Goal: Task Accomplishment & Management: Manage account settings

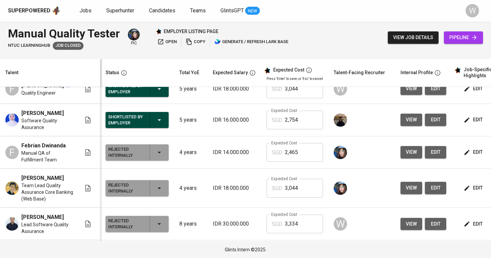
scroll to position [88, 0]
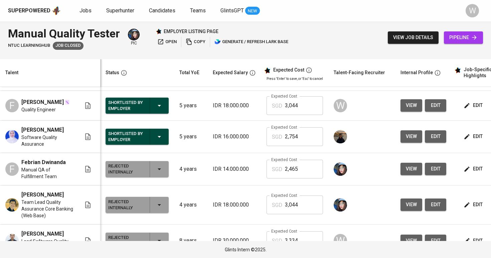
click at [403, 143] on button "view" at bounding box center [412, 136] width 22 height 12
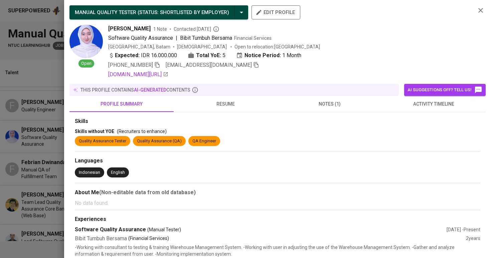
click at [213, 105] on span "resume" at bounding box center [226, 104] width 96 height 8
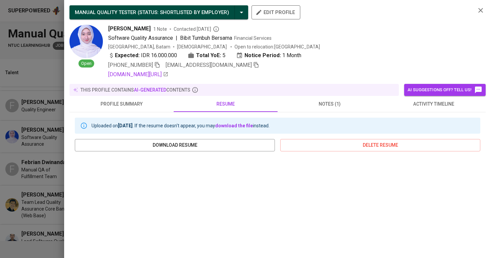
scroll to position [0, 0]
click at [253, 64] on icon "button" at bounding box center [256, 65] width 6 height 6
click at [3, 137] on div at bounding box center [245, 129] width 491 height 258
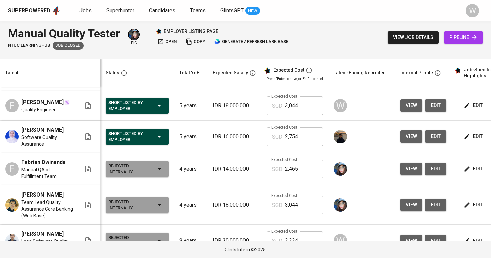
click at [154, 12] on span "Candidates" at bounding box center [162, 10] width 26 height 6
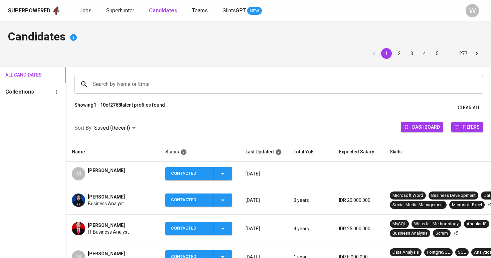
click at [145, 78] on input "Search by Name or Email" at bounding box center [280, 84] width 379 height 13
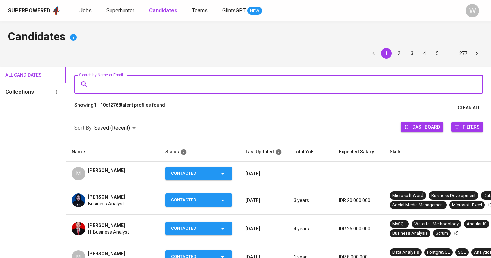
paste input "[EMAIL_ADDRESS][DOMAIN_NAME]"
type input "[EMAIL_ADDRESS][DOMAIN_NAME]"
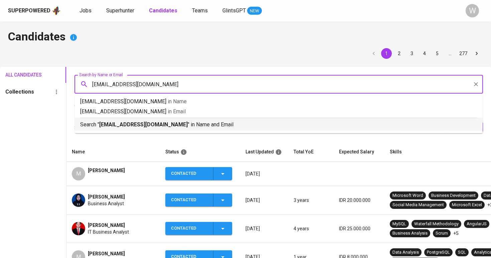
click at [146, 129] on li "Search " [EMAIL_ADDRESS][DOMAIN_NAME] " in Name and Email" at bounding box center [279, 124] width 408 height 13
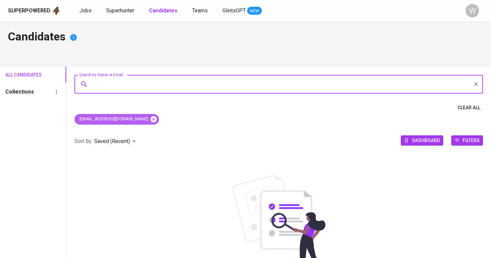
click at [151, 118] on icon at bounding box center [154, 119] width 6 height 6
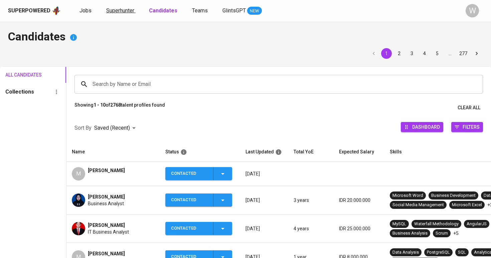
click at [131, 14] on link "Superhunter" at bounding box center [120, 11] width 29 height 8
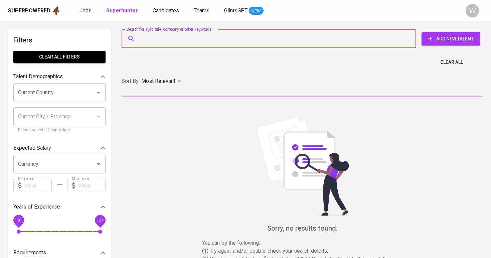
click at [164, 37] on input "Search for a job title, company or other keywords" at bounding box center [270, 38] width 265 height 13
paste input "[EMAIL_ADDRESS][DOMAIN_NAME]"
type input "[EMAIL_ADDRESS][DOMAIN_NAME]"
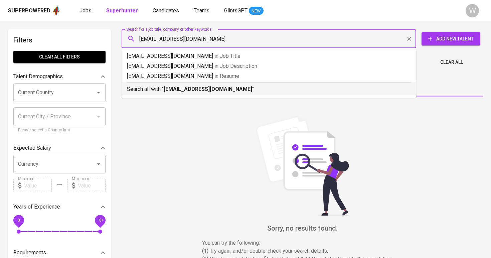
click at [191, 88] on b "[EMAIL_ADDRESS][DOMAIN_NAME]" at bounding box center [208, 89] width 89 height 6
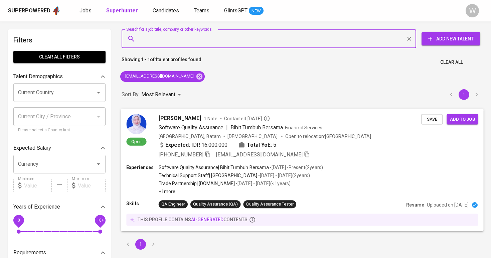
click at [435, 121] on span "Save" at bounding box center [432, 119] width 15 height 8
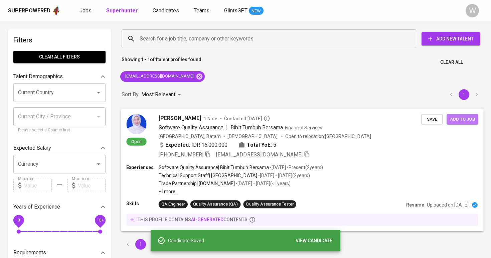
click at [476, 120] on button "Add to job" at bounding box center [462, 119] width 31 height 10
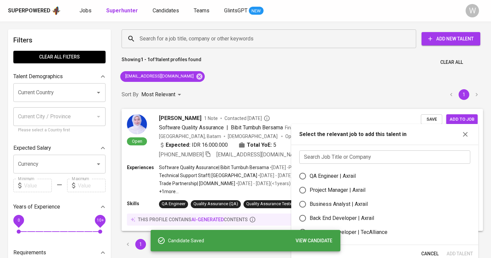
click at [367, 158] on input "text" at bounding box center [384, 156] width 171 height 13
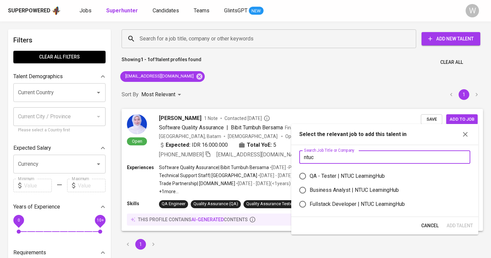
type input "ntuc"
click at [327, 182] on label "QA - Tester | NTUC LearningHub" at bounding box center [380, 176] width 169 height 14
click at [310, 182] on input "QA - Tester | NTUC LearningHub" at bounding box center [303, 176] width 14 height 14
radio input "true"
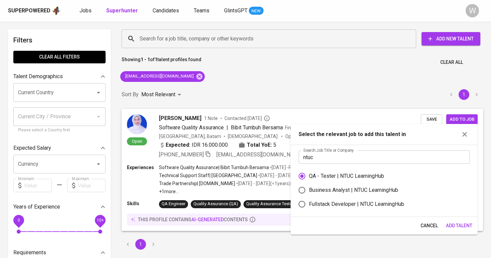
click at [464, 226] on span "Add Talent" at bounding box center [459, 225] width 26 height 8
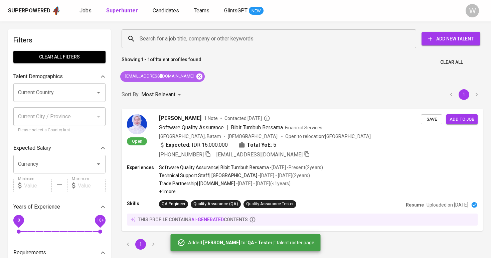
click at [196, 74] on icon at bounding box center [199, 76] width 6 height 6
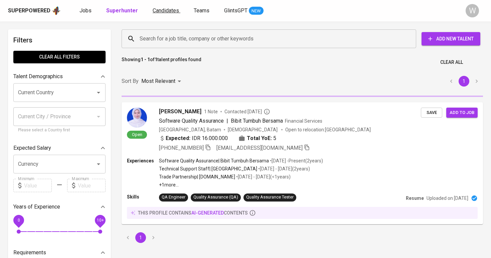
click at [165, 9] on span "Candidates" at bounding box center [166, 10] width 26 height 6
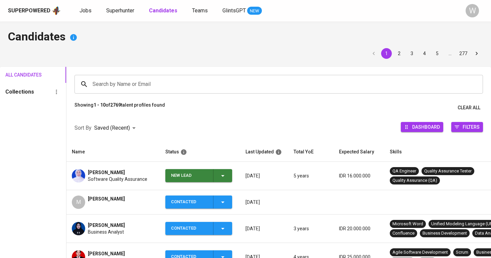
click at [210, 184] on td "New Lead" at bounding box center [200, 176] width 80 height 28
click at [212, 179] on div "New Lead" at bounding box center [199, 175] width 56 height 13
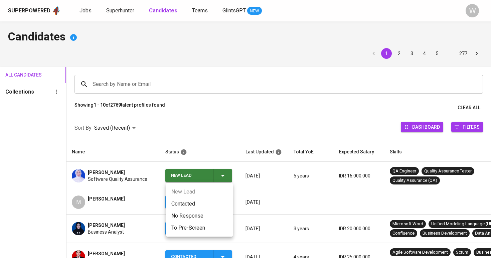
click at [200, 202] on li "Contacted" at bounding box center [199, 204] width 67 height 12
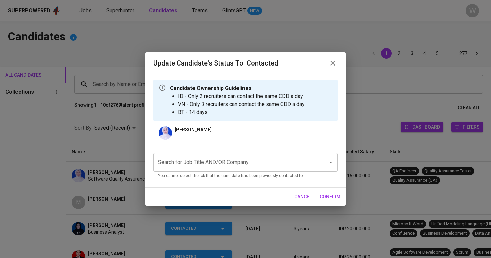
click at [221, 167] on input "Search for Job Title AND/OR Company" at bounding box center [236, 162] width 160 height 13
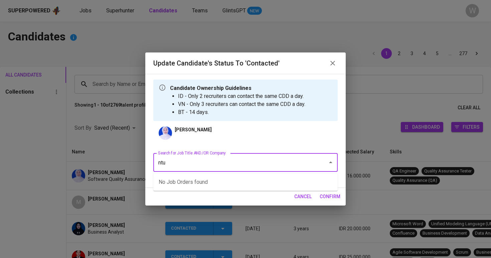
type input "ntuc"
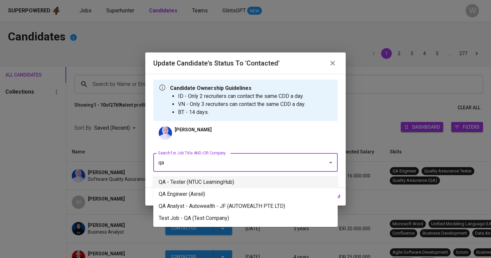
click at [215, 180] on li "QA - Tester (NTUC LearningHub)" at bounding box center [245, 182] width 184 height 12
type input "qa"
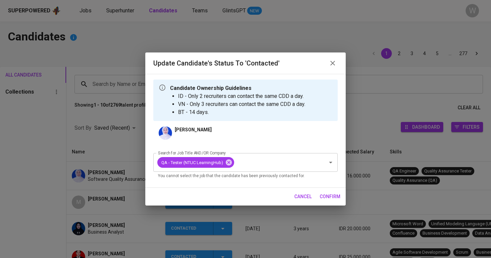
click at [330, 200] on span "confirm" at bounding box center [330, 196] width 21 height 8
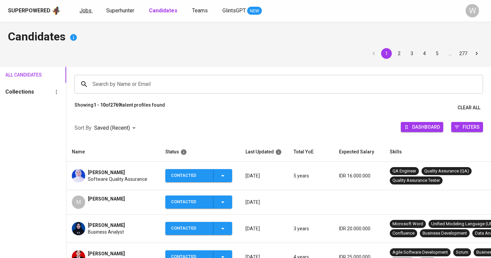
click at [87, 10] on span "Jobs" at bounding box center [86, 10] width 12 height 6
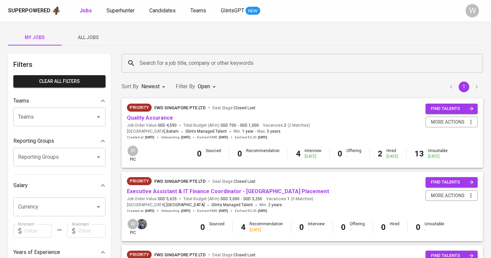
click at [87, 37] on span "All Jobs" at bounding box center [87, 37] width 45 height 8
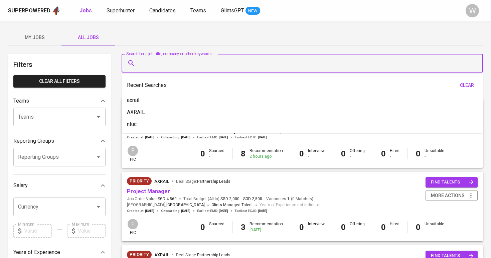
click at [163, 67] on input "Search for a job title, company or other keywords" at bounding box center [304, 63] width 332 height 13
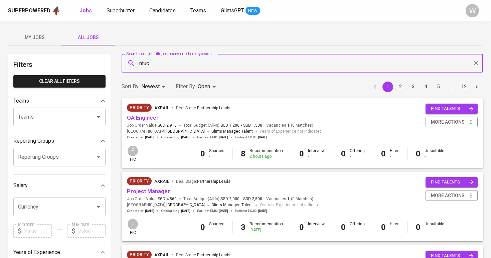
type input "ntuc"
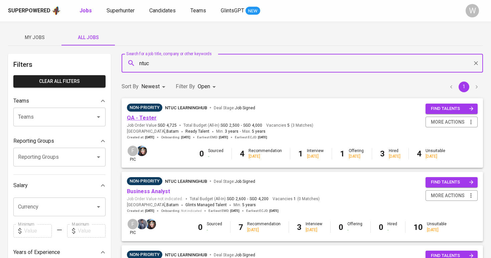
click at [145, 117] on link "QA - Tester" at bounding box center [142, 118] width 30 height 6
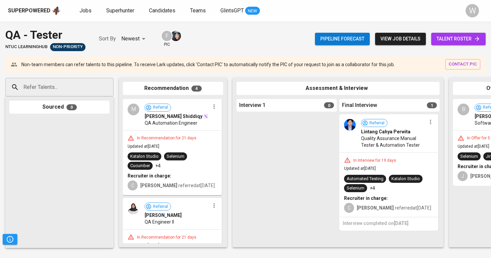
click at [444, 41] on span "talent roster" at bounding box center [459, 39] width 44 height 8
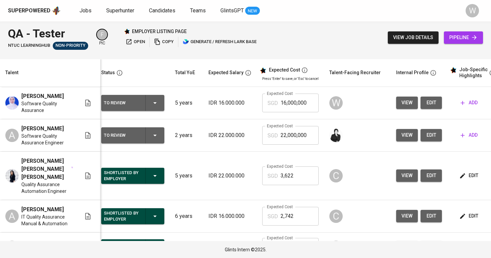
click at [466, 106] on span "add" at bounding box center [469, 103] width 17 height 8
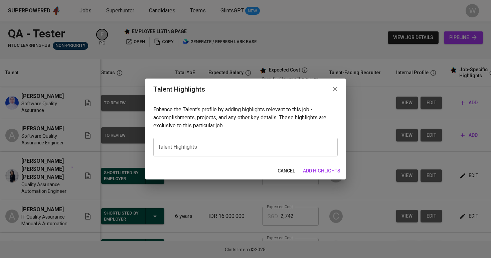
click at [257, 152] on div "x Talent Highlights" at bounding box center [245, 147] width 184 height 19
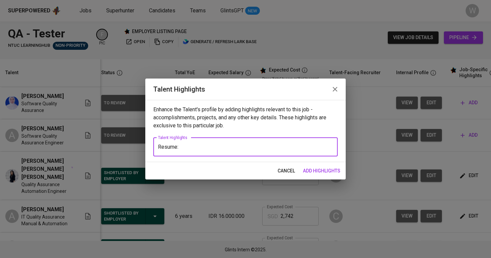
paste textarea "[URL][DOMAIN_NAME]"
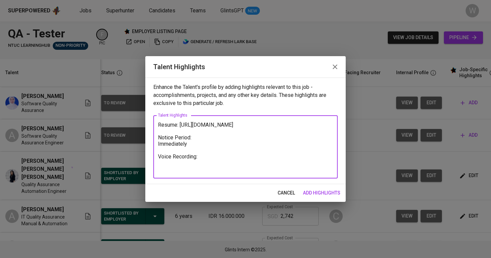
type textarea "Resume: [URL][DOMAIN_NAME] Notice Period: Immediately Voice Recording:"
click at [315, 194] on span "add highlights" at bounding box center [321, 193] width 37 height 8
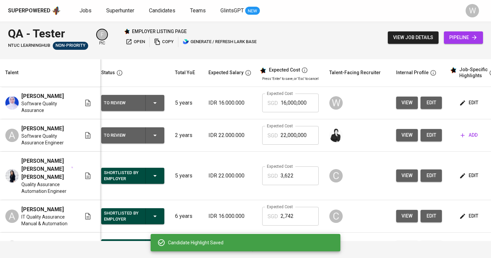
click at [398, 108] on button "view" at bounding box center [407, 103] width 22 height 12
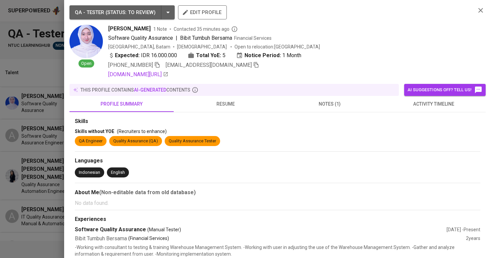
click at [404, 100] on span "activity timeline" at bounding box center [434, 104] width 96 height 8
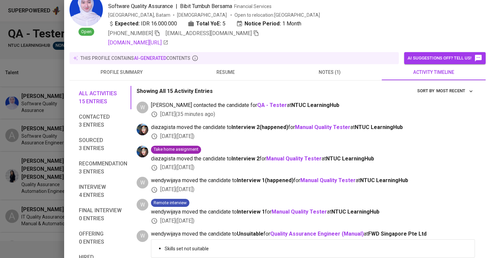
scroll to position [52, 0]
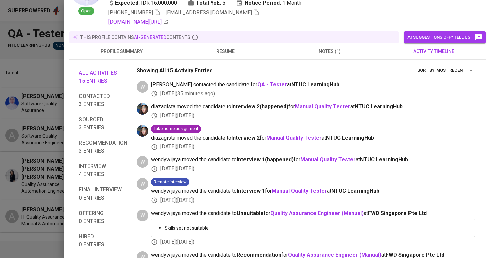
click at [300, 188] on b "Manual Quality Tester" at bounding box center [299, 191] width 55 height 6
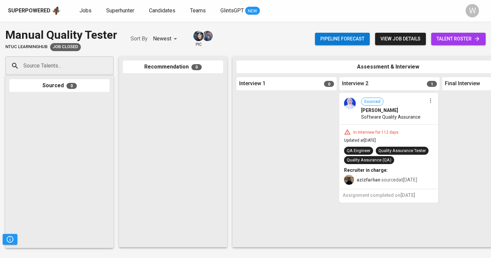
click at [444, 39] on span "talent roster" at bounding box center [459, 39] width 44 height 8
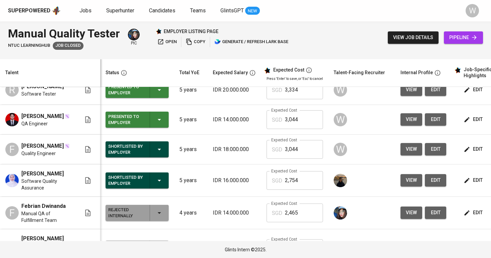
scroll to position [46, 0]
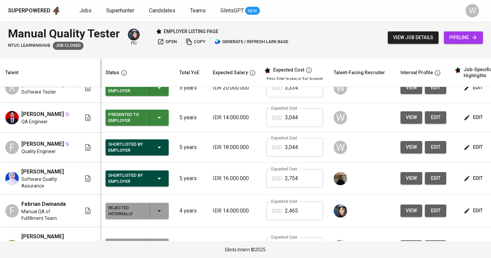
click at [467, 184] on button "edit" at bounding box center [473, 178] width 23 height 12
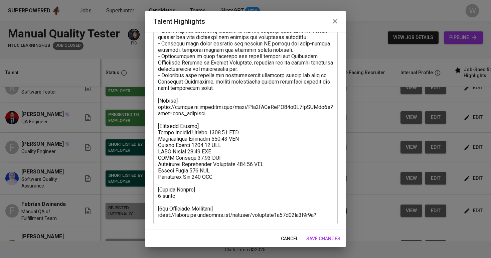
scroll to position [188, 0]
click at [312, 234] on button "save changes" at bounding box center [323, 238] width 39 height 12
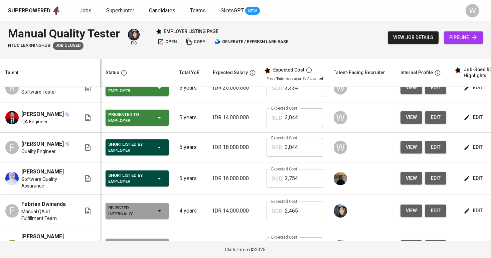
click at [80, 11] on span "Jobs" at bounding box center [86, 10] width 12 height 6
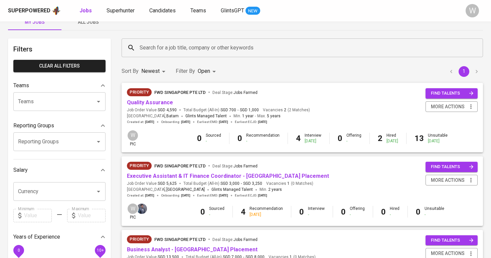
scroll to position [19, 0]
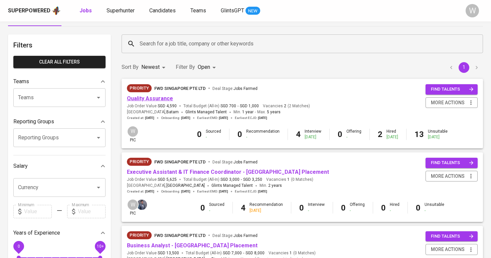
click at [156, 98] on link "Quality Assurance" at bounding box center [150, 98] width 46 height 6
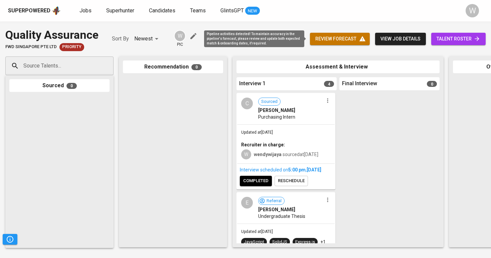
click at [353, 35] on span "review forecast" at bounding box center [339, 39] width 49 height 8
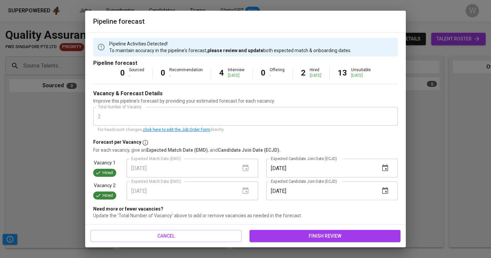
click at [198, 129] on link "click here to edit the Job Order Form" at bounding box center [176, 129] width 67 height 5
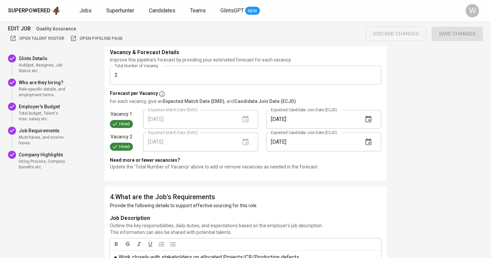
scroll to position [791, 0]
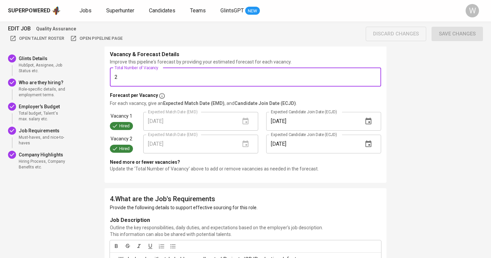
click at [178, 79] on input "2" at bounding box center [245, 77] width 271 height 19
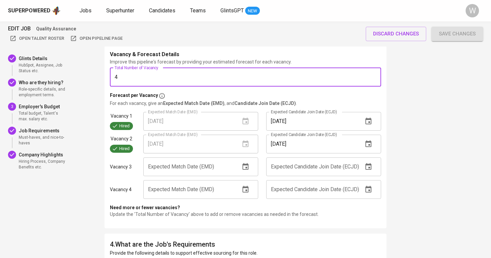
type input "4"
click at [448, 47] on div "EDIT JOB Quality Assurance Open Talent Roster Open Pipeline Page discard change…" at bounding box center [245, 114] width 491 height 1769
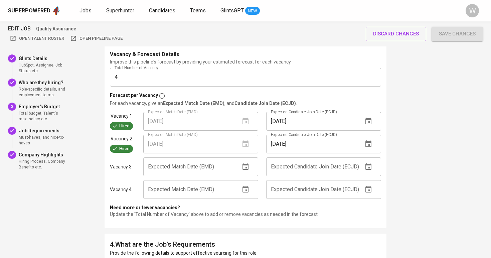
click at [143, 177] on div "Expected Match Date (EMD) Expected Match Date (EMD)" at bounding box center [200, 189] width 123 height 27
click at [155, 166] on input "text" at bounding box center [189, 166] width 92 height 19
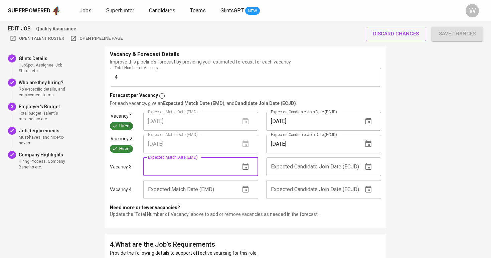
click at [241, 164] on button "button" at bounding box center [246, 167] width 16 height 16
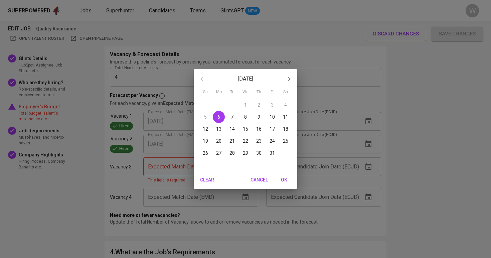
click at [271, 156] on p "31" at bounding box center [272, 153] width 5 height 7
type input "10/31/2025"
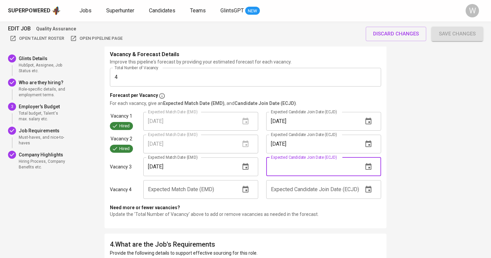
click at [320, 171] on input "text" at bounding box center [312, 166] width 92 height 19
click at [366, 165] on icon "button" at bounding box center [368, 167] width 8 height 8
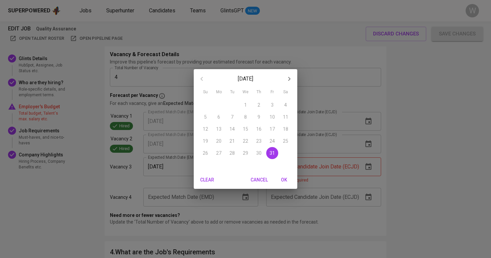
click at [286, 179] on span "OK" at bounding box center [284, 180] width 16 height 8
type input "10/31/2025"
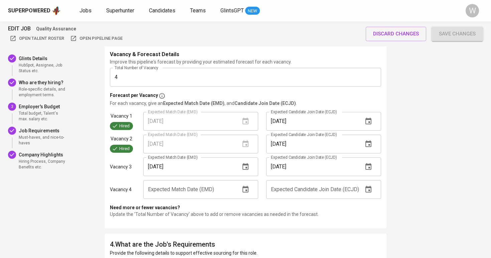
click at [224, 187] on input "text" at bounding box center [189, 189] width 92 height 19
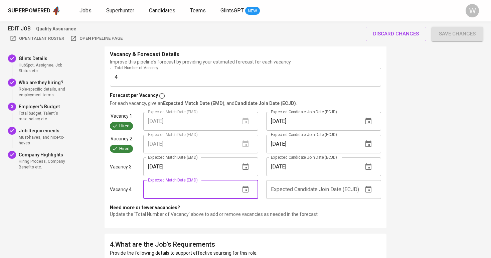
click at [248, 187] on icon "button" at bounding box center [246, 189] width 6 height 7
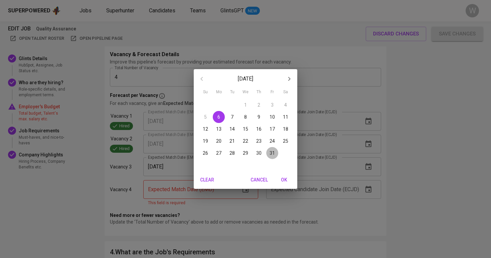
click at [272, 157] on button "31" at bounding box center [272, 153] width 12 height 12
type input "10/31/2025"
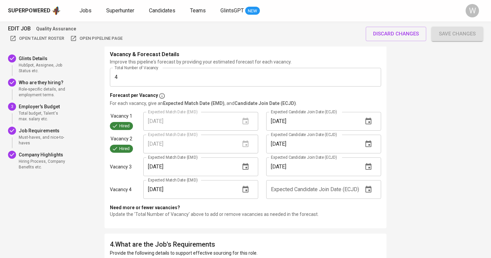
click at [365, 189] on icon "button" at bounding box center [368, 189] width 8 height 8
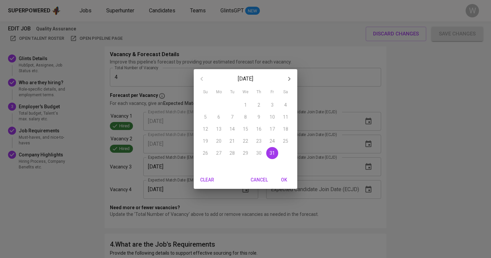
click at [288, 176] on span "OK" at bounding box center [284, 180] width 16 height 8
type input "10/31/2025"
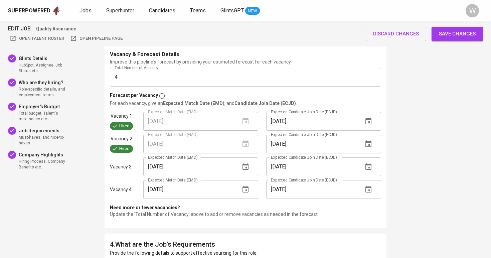
click at [465, 30] on span "Save changes" at bounding box center [457, 33] width 37 height 9
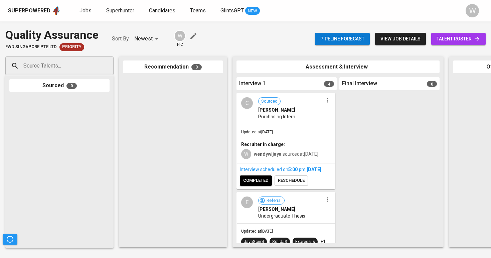
click at [85, 10] on span "Jobs" at bounding box center [86, 10] width 12 height 6
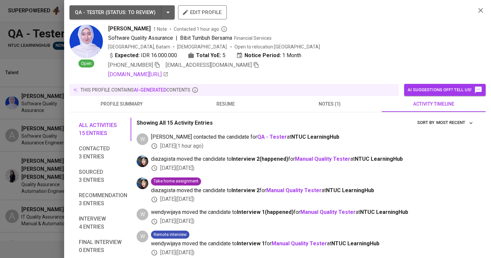
click at [46, 111] on div at bounding box center [245, 129] width 491 height 258
